Goal: Information Seeking & Learning: Find specific page/section

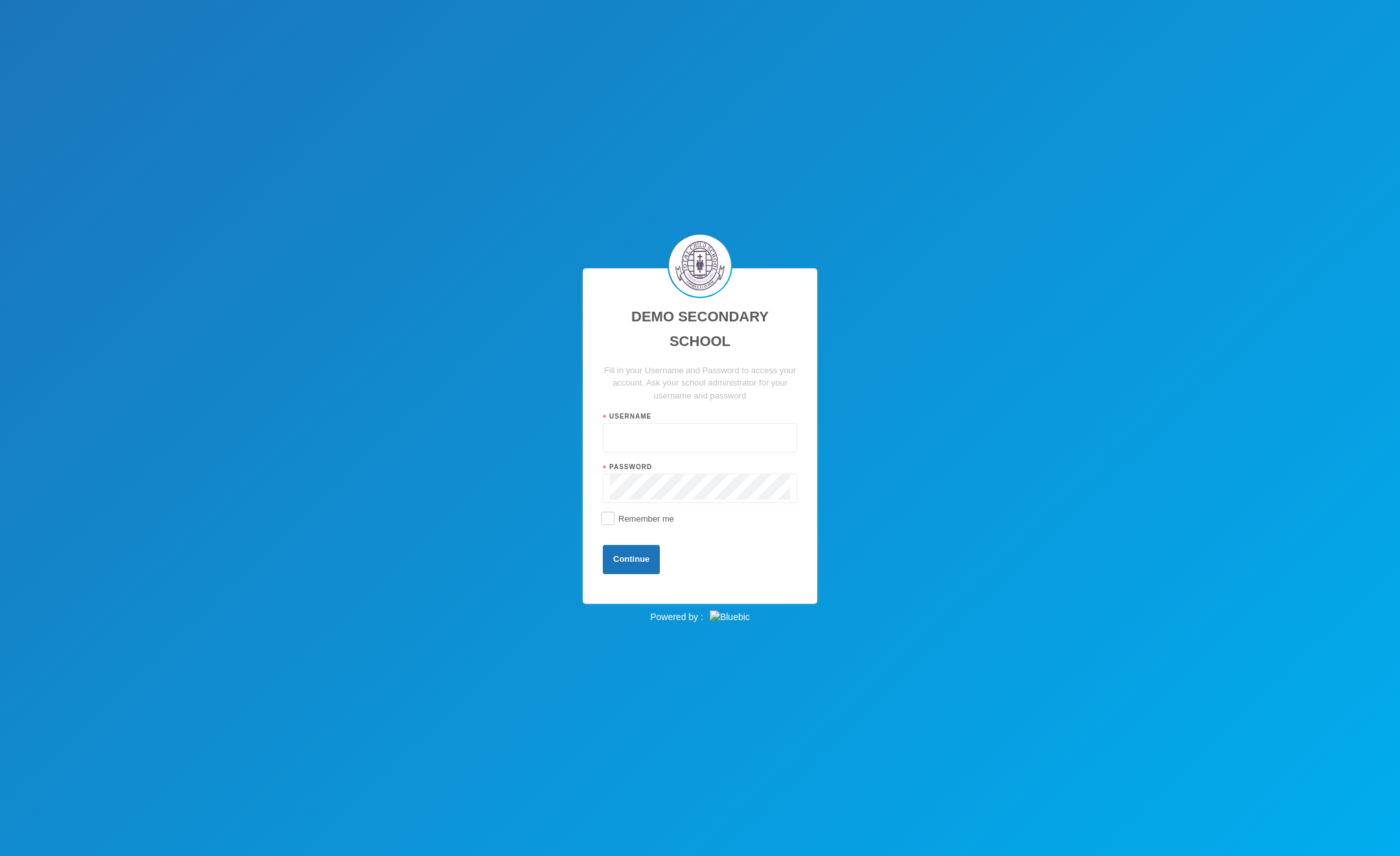
type input "admin"
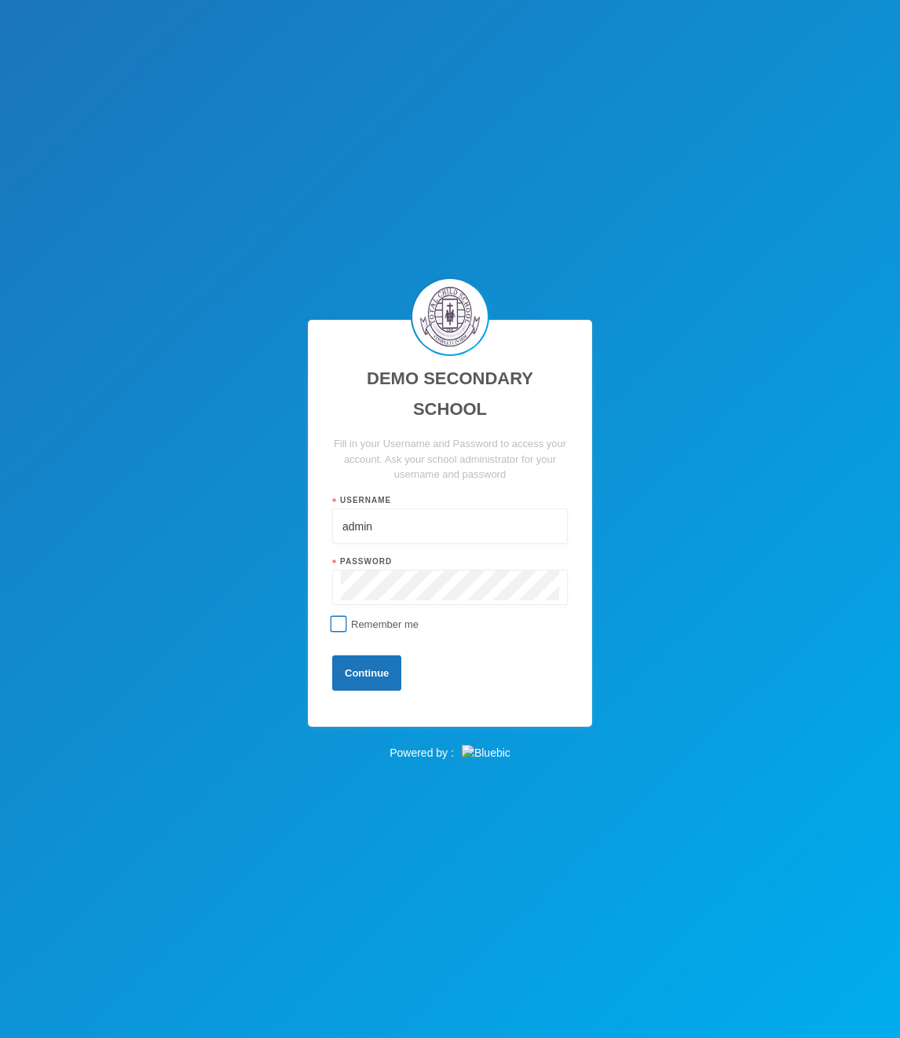
click at [375, 618] on span "Remember me" at bounding box center [385, 624] width 80 height 12
click at [347, 618] on input "Remember me" at bounding box center [339, 623] width 16 height 16
click at [375, 618] on span "Remember me" at bounding box center [385, 624] width 80 height 12
click at [347, 618] on input "Remember me" at bounding box center [339, 623] width 16 height 16
checkbox input "false"
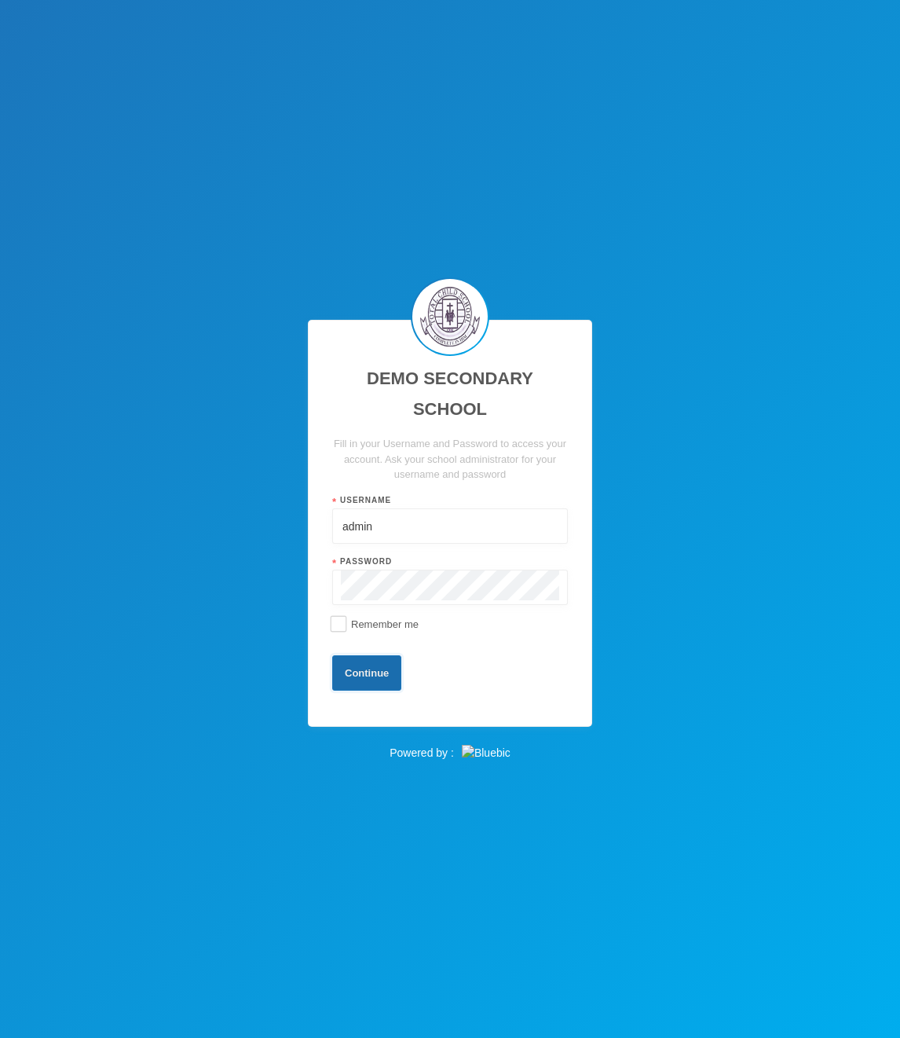
click at [401, 668] on button "Continue" at bounding box center [366, 672] width 69 height 35
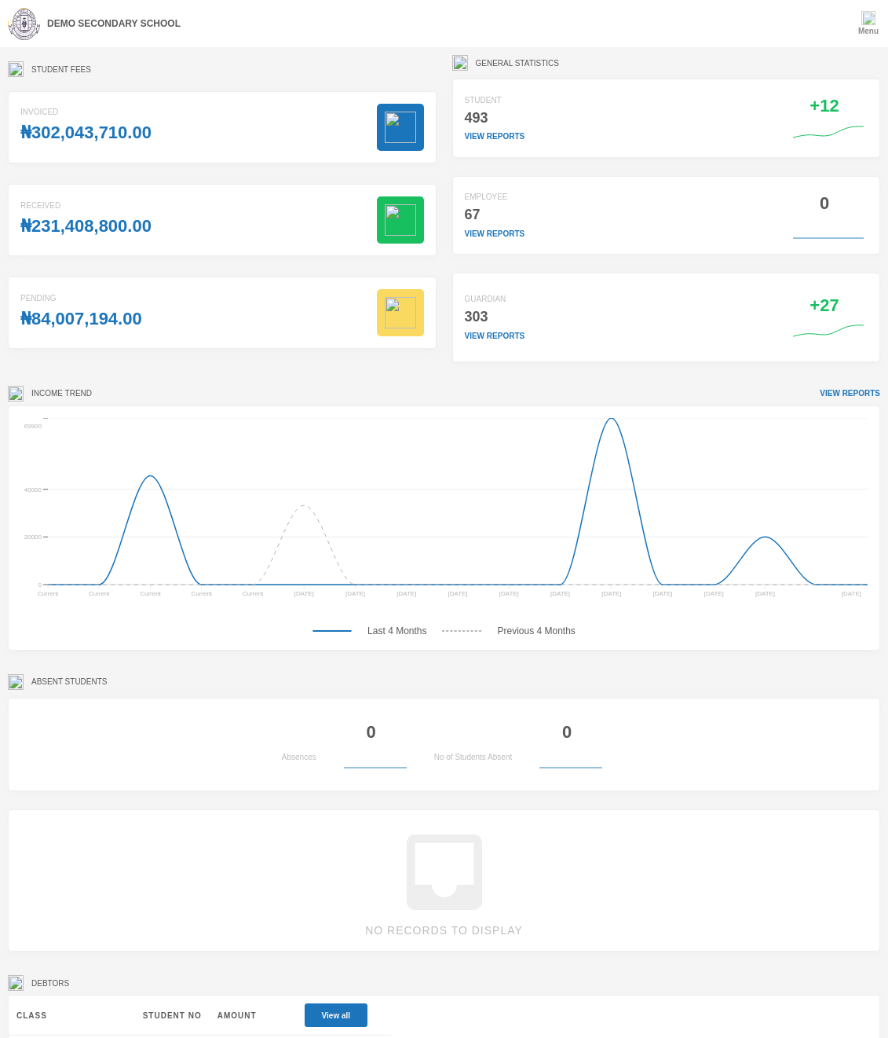
click at [850, 31] on div "Menu" at bounding box center [868, 23] width 39 height 47
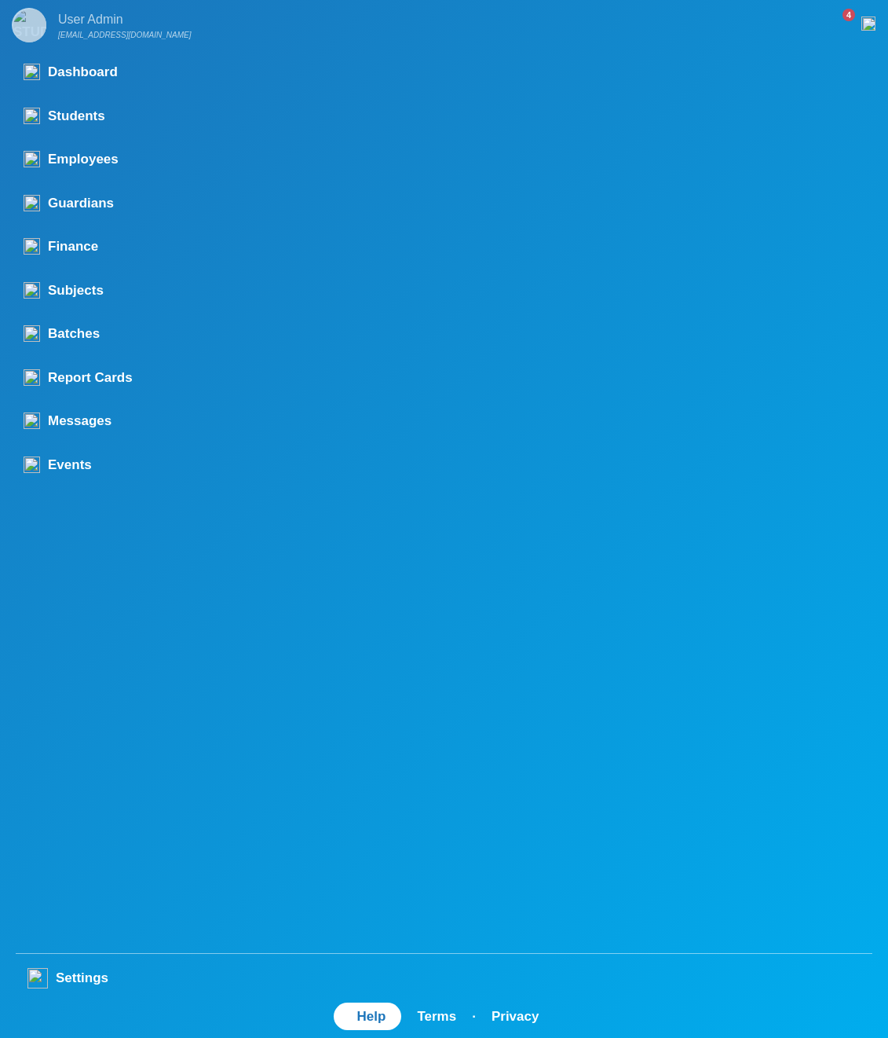
click at [100, 20] on div "User Admin" at bounding box center [124, 19] width 133 height 19
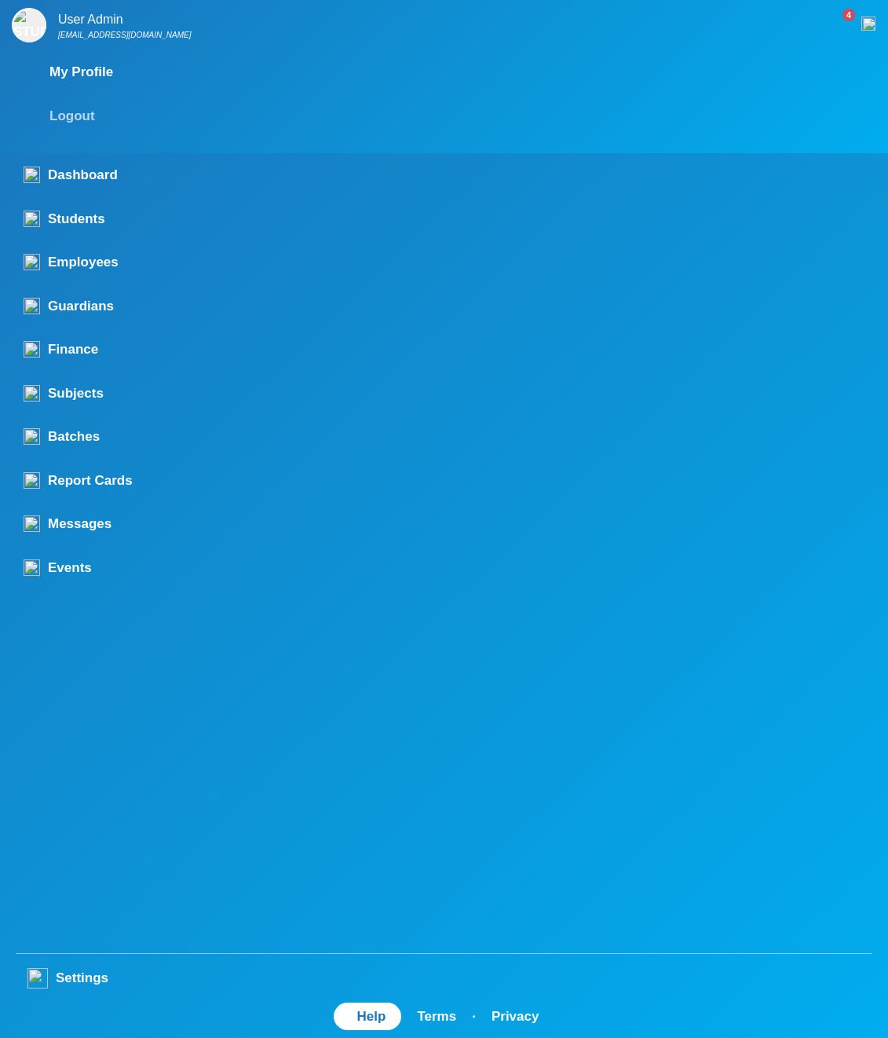
click at [68, 123] on div "Logout" at bounding box center [430, 116] width 837 height 44
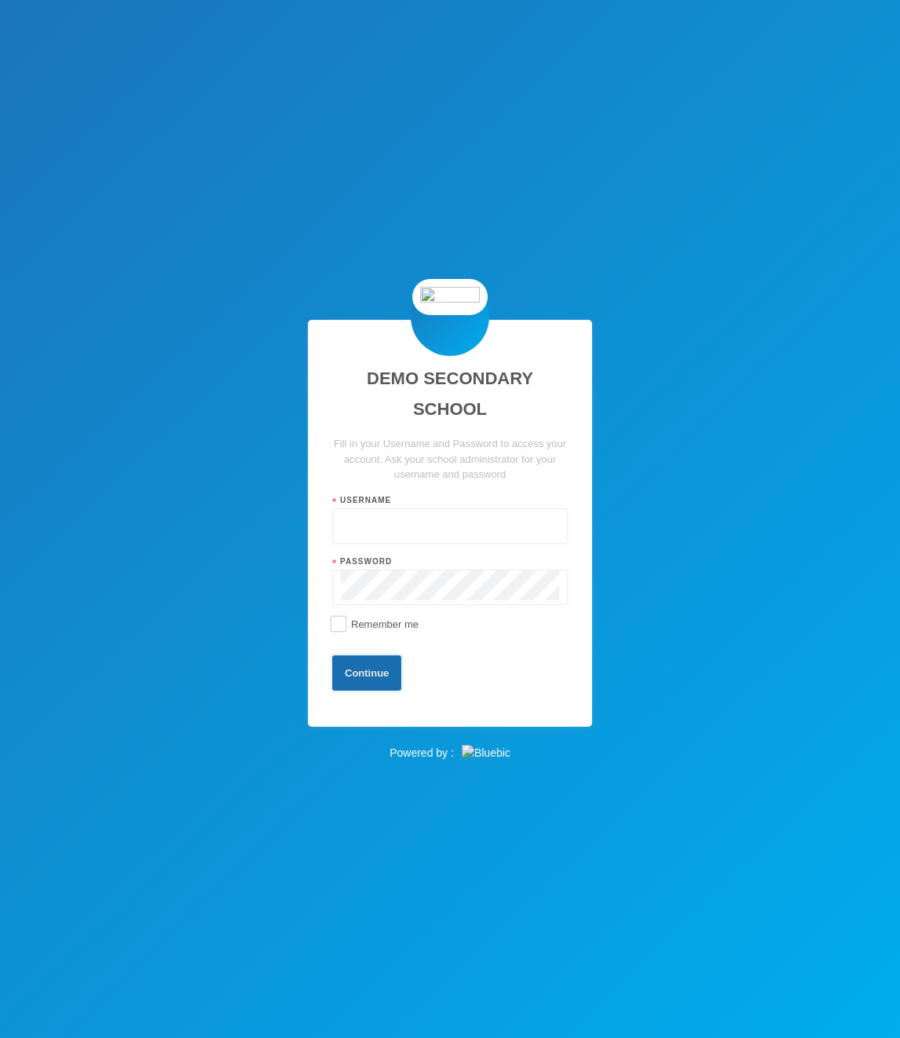
type input "admin"
click at [401, 659] on button "Continue" at bounding box center [366, 672] width 69 height 35
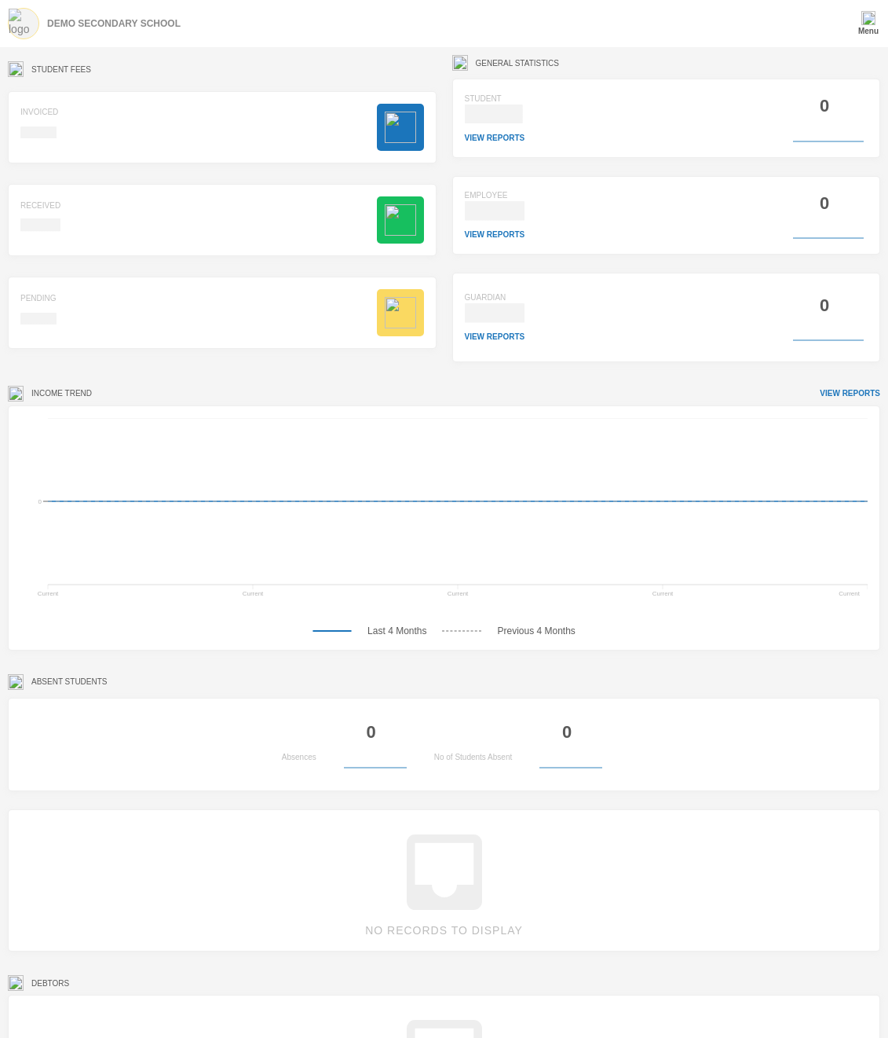
click at [295, 42] on div "DEMO SECONDARY SCHOOL" at bounding box center [444, 23] width 888 height 47
click at [863, 20] on img at bounding box center [869, 18] width 14 height 14
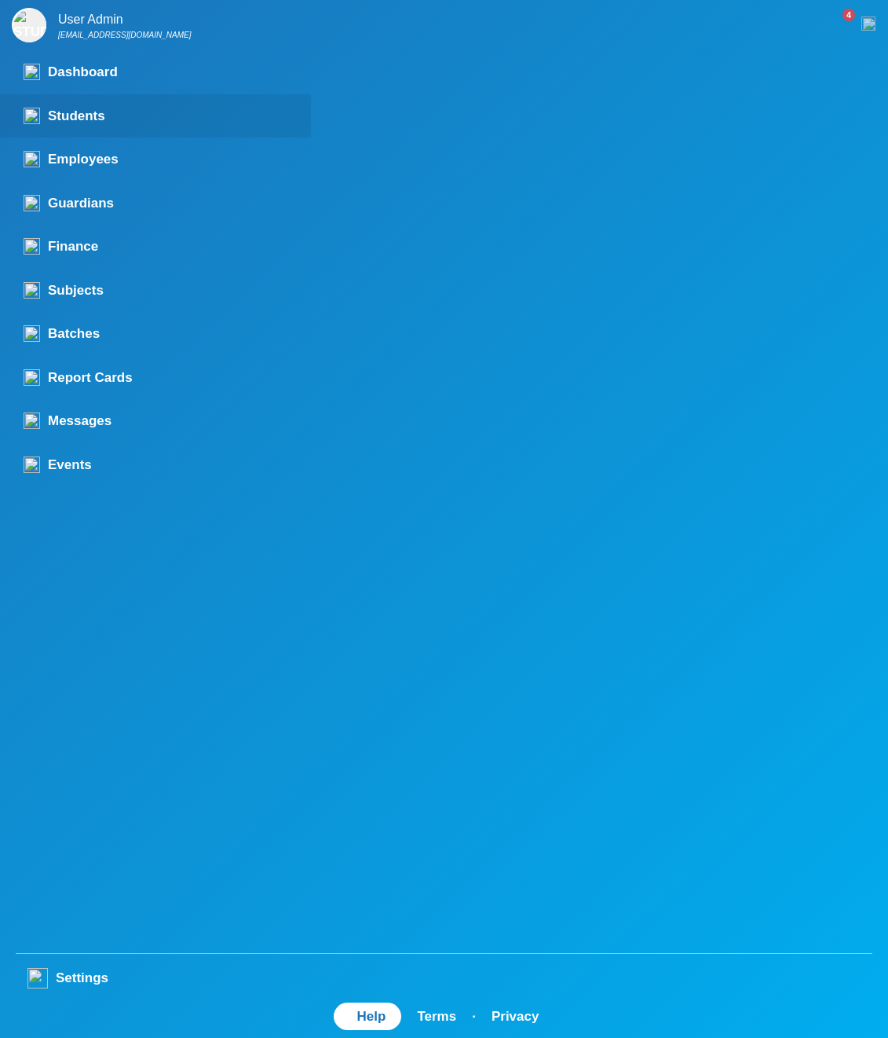
click at [118, 128] on link "Students" at bounding box center [155, 116] width 311 height 44
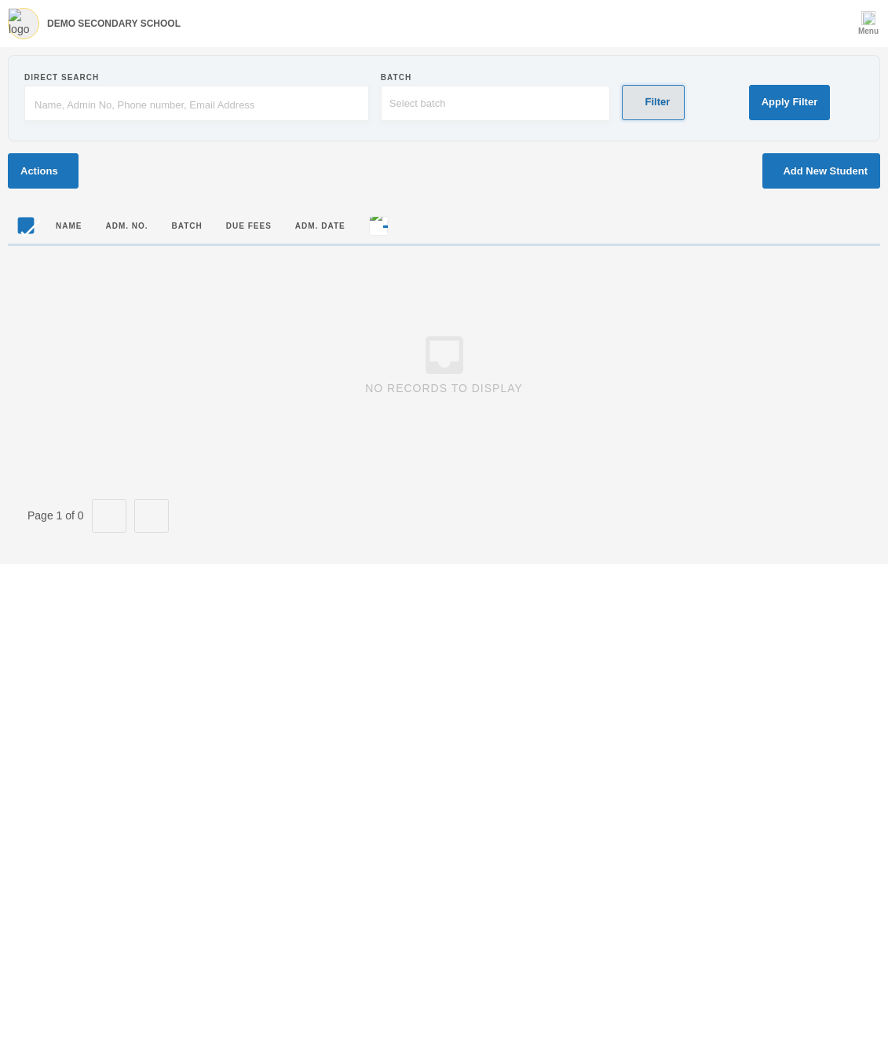
click at [638, 102] on img "button" at bounding box center [638, 102] width 0 height 0
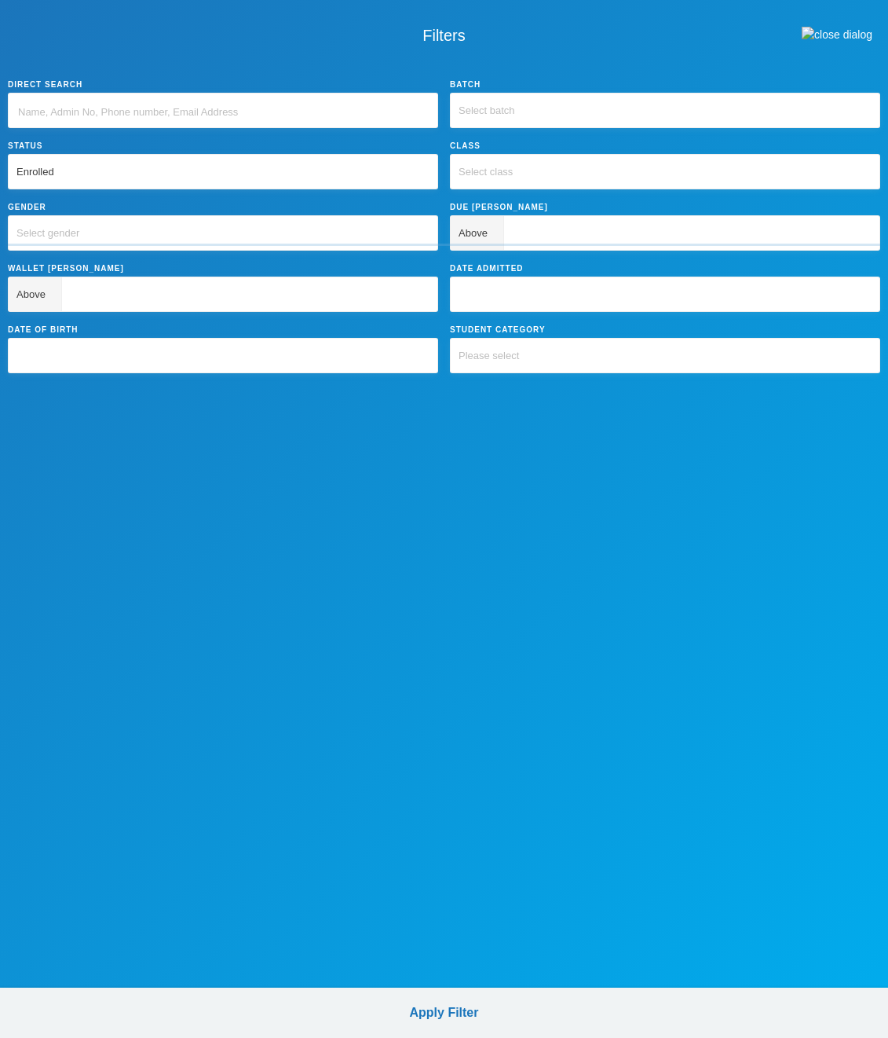
click at [497, 357] on span "Please select" at bounding box center [489, 356] width 60 height 12
click at [856, 44] on button "button" at bounding box center [837, 34] width 102 height 69
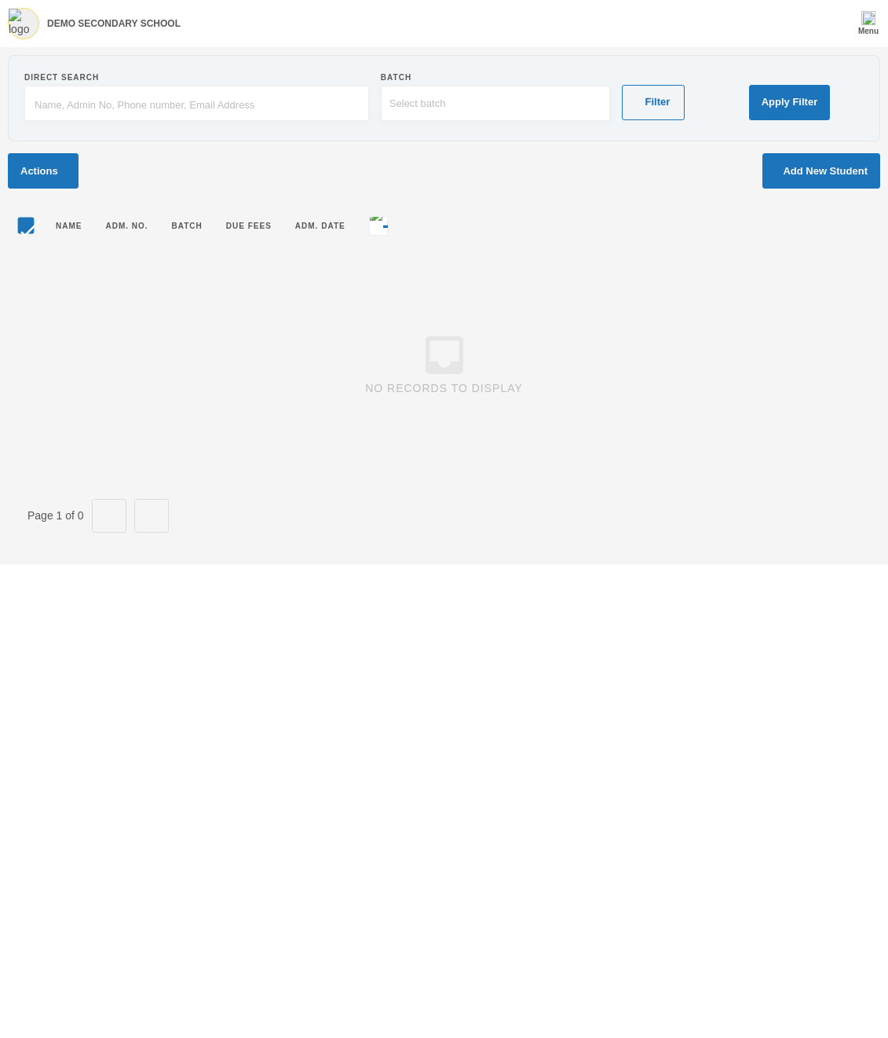
click at [225, 174] on div "Actions Add New Student" at bounding box center [444, 170] width 873 height 35
click at [189, 134] on section "Direct Search Batch Select batch Filter Apply Filter" at bounding box center [444, 98] width 873 height 86
click at [310, 69] on section "Direct Search Batch Select batch Filter Apply Filter" at bounding box center [444, 98] width 873 height 86
click at [672, 101] on button "Filter" at bounding box center [653, 102] width 63 height 35
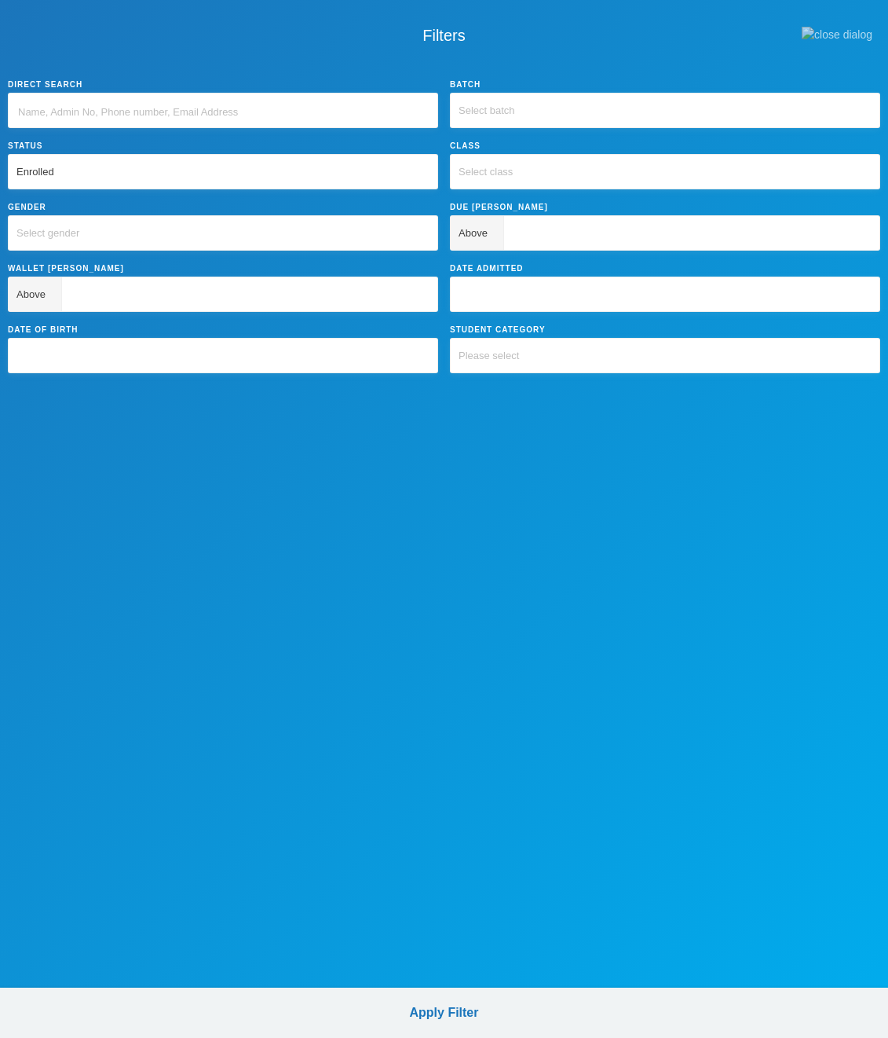
click at [860, 41] on img "button" at bounding box center [837, 35] width 71 height 16
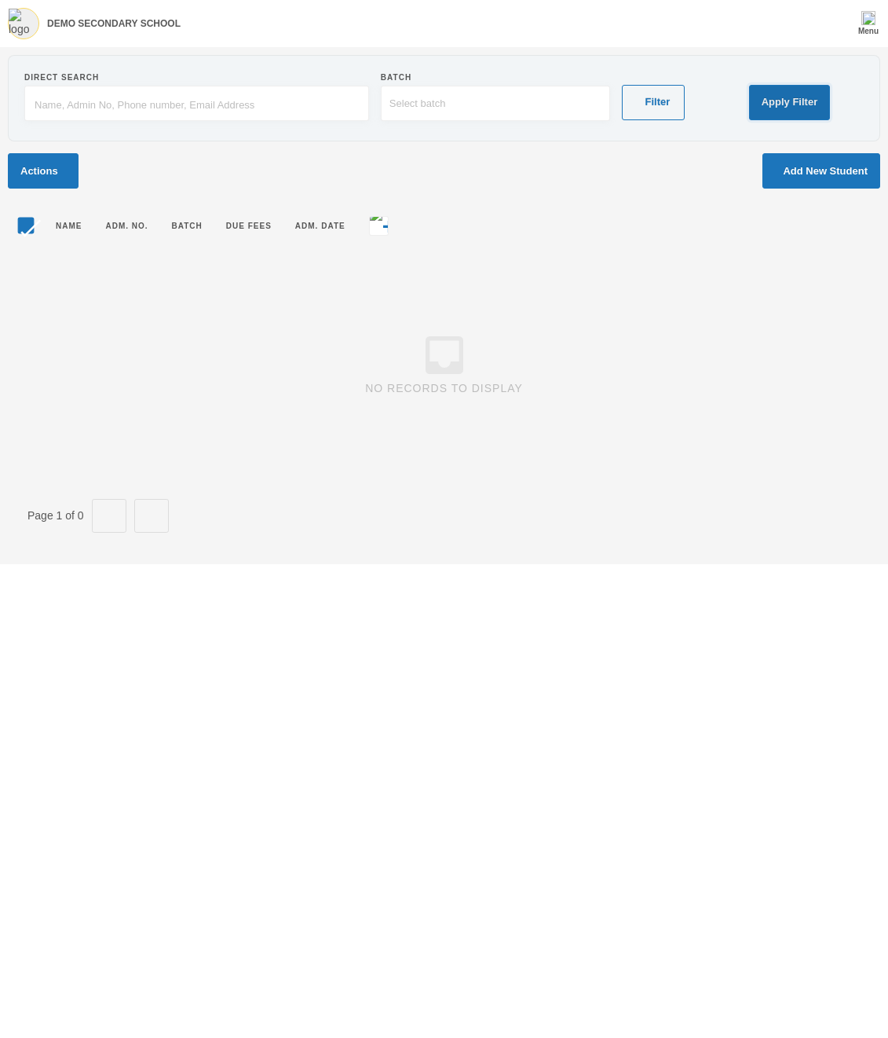
click at [802, 93] on button "Apply Filter" at bounding box center [790, 102] width 82 height 35
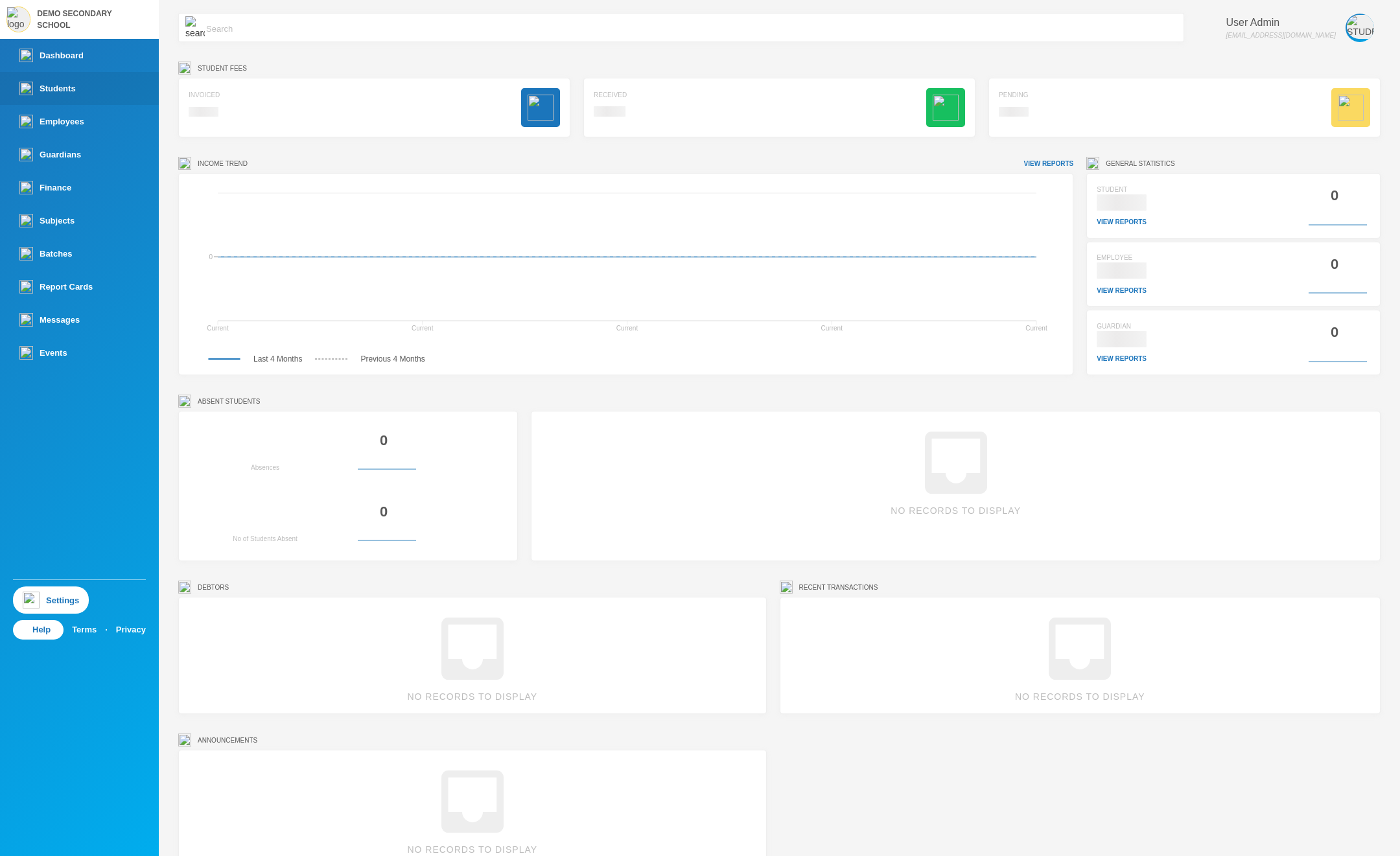
click at [68, 89] on div "Students" at bounding box center [48, 88] width 56 height 13
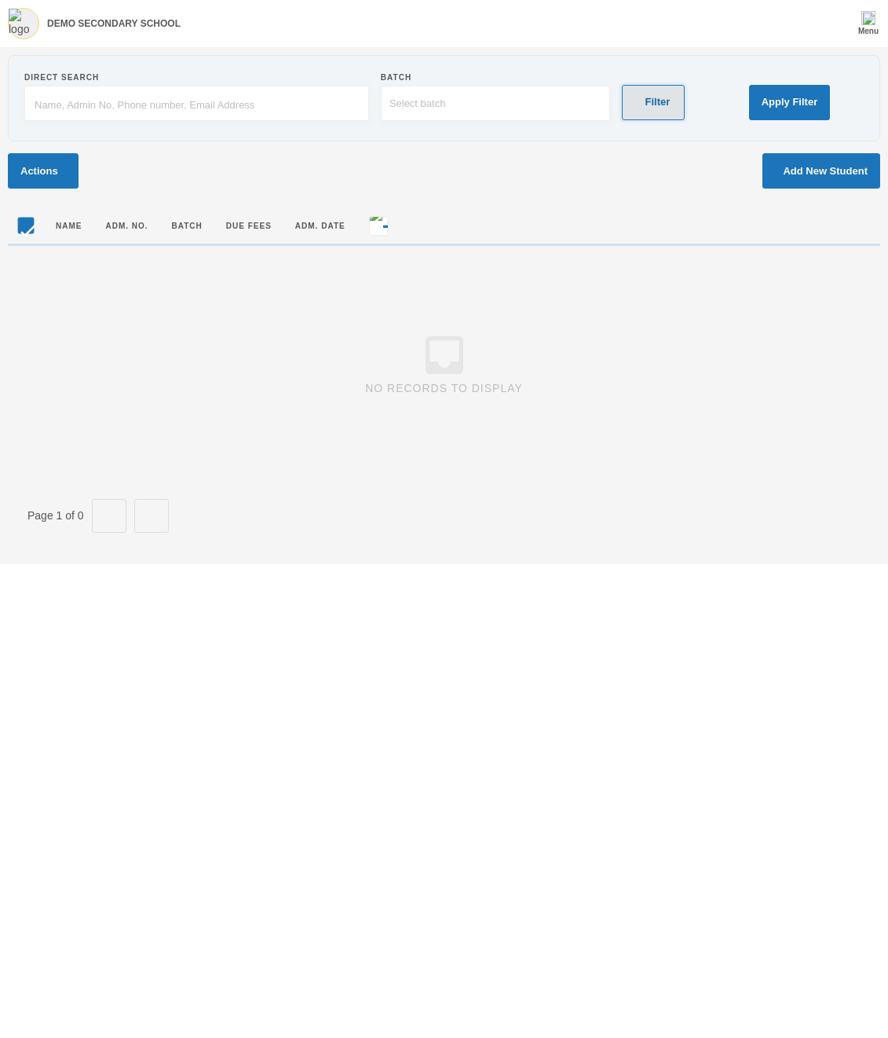
click at [685, 101] on button "Filter" at bounding box center [653, 102] width 63 height 35
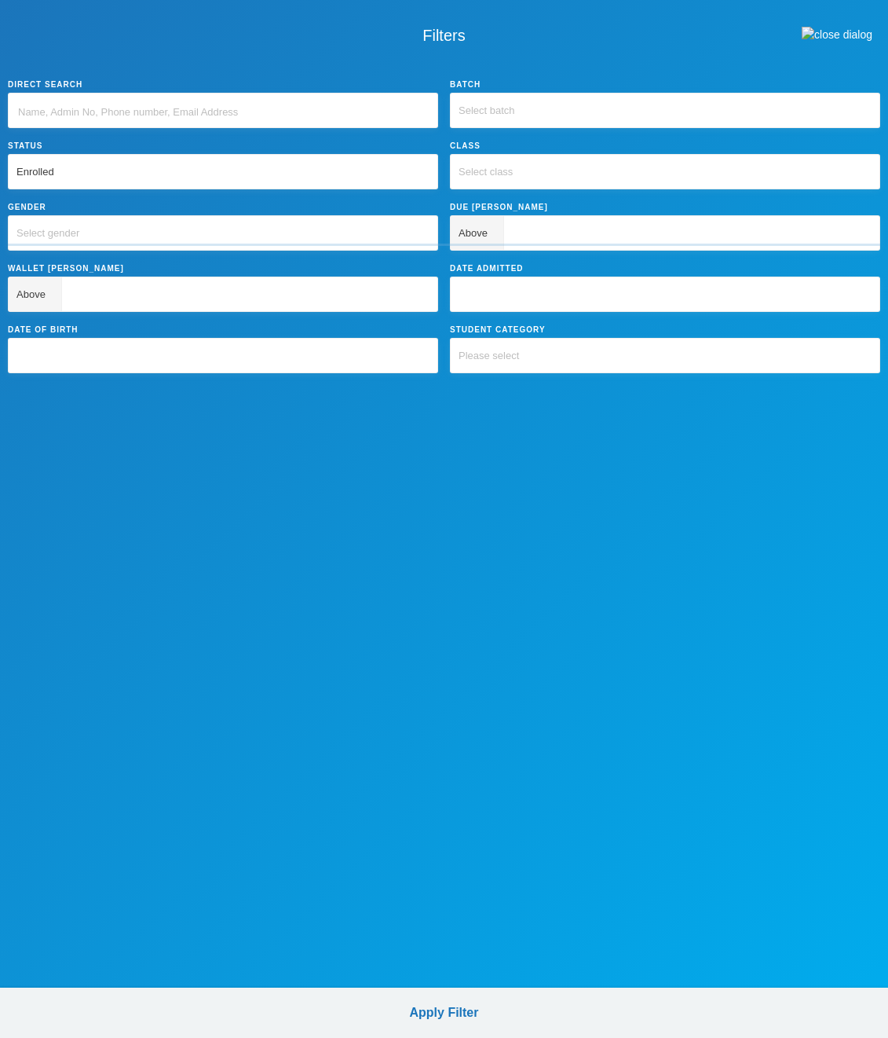
click at [867, 34] on img "button" at bounding box center [837, 35] width 71 height 16
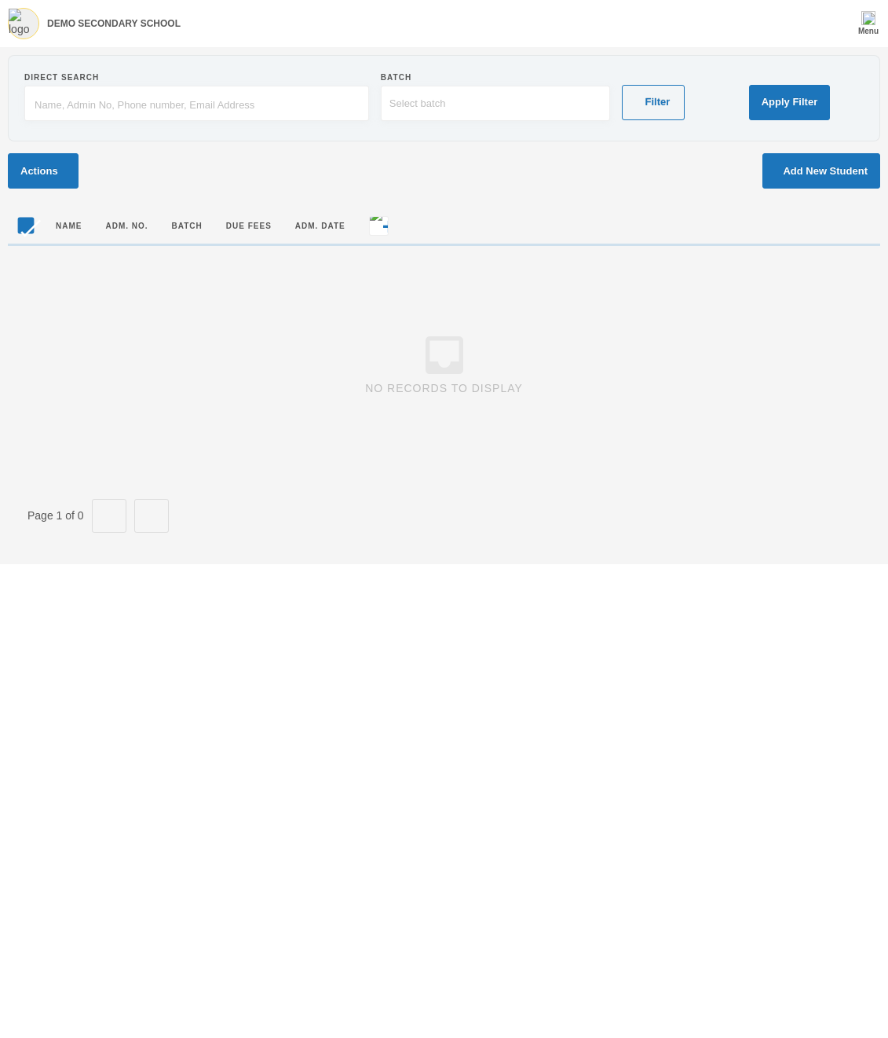
click at [291, 102] on input "text" at bounding box center [197, 103] width 328 height 35
type input "a"
click at [118, 117] on input "a" at bounding box center [197, 103] width 328 height 35
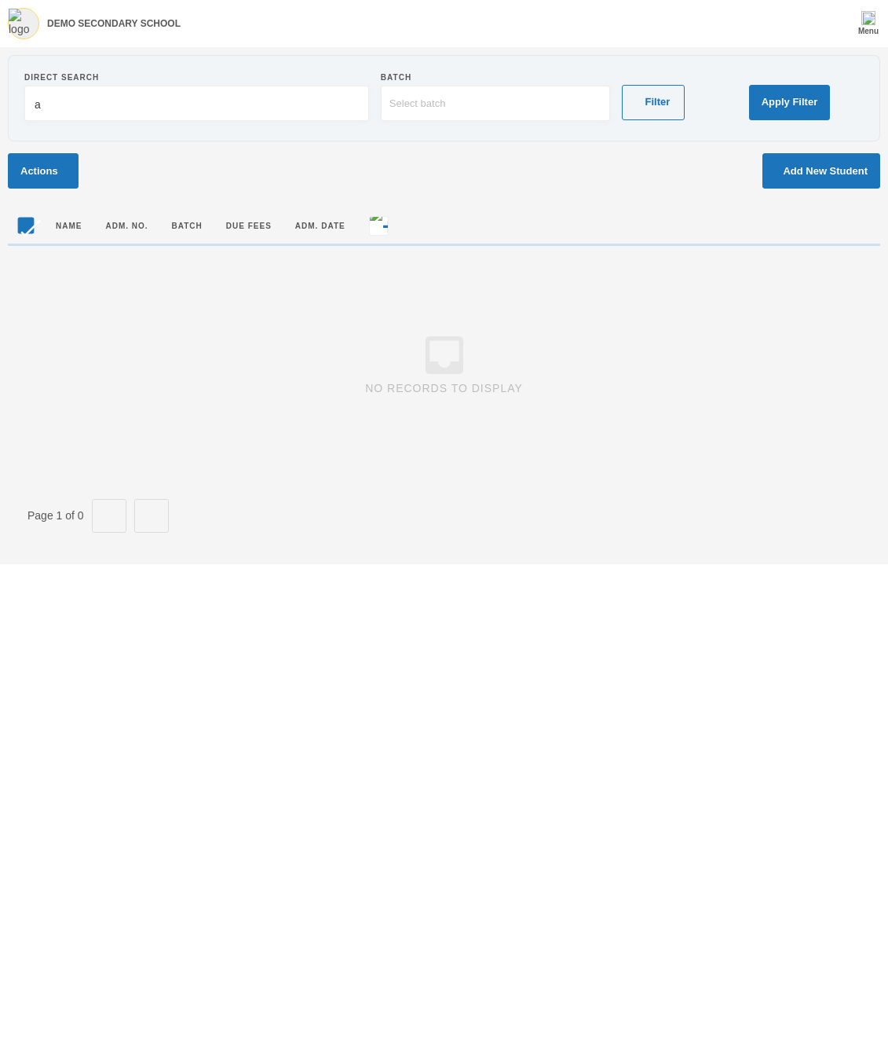
type input "aa"
click at [92, 106] on input "aa" at bounding box center [197, 103] width 328 height 35
type input "aaa"
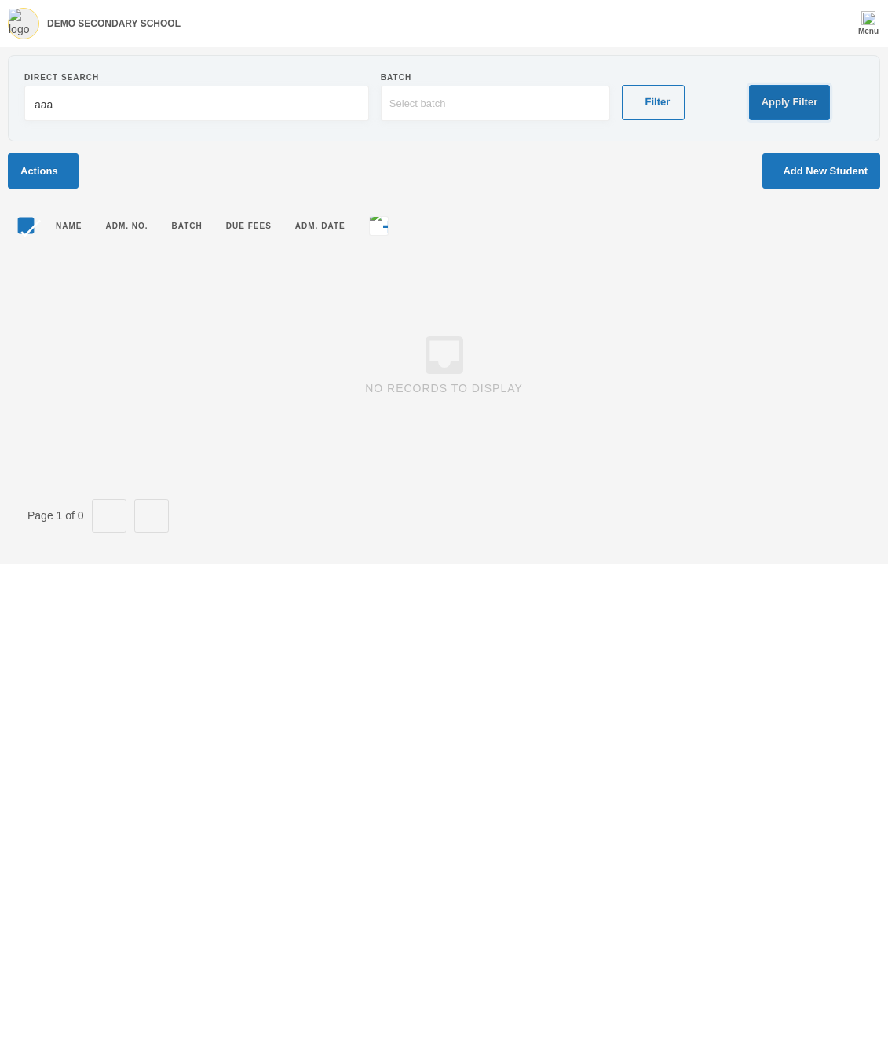
click at [782, 98] on button "Apply Filter" at bounding box center [790, 102] width 82 height 35
